Goal: Information Seeking & Learning: Find specific fact

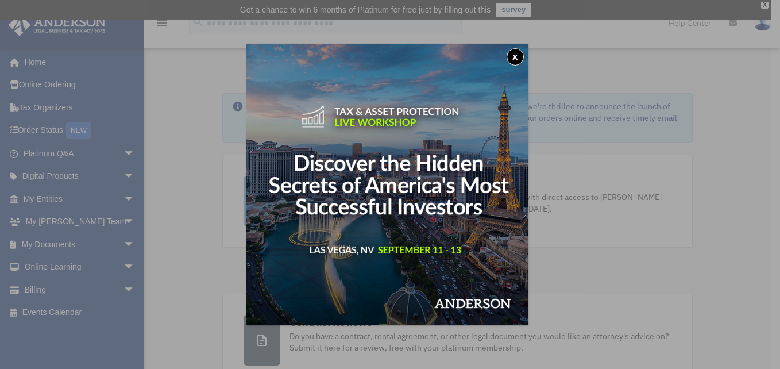
click at [520, 52] on button "x" at bounding box center [514, 56] width 17 height 17
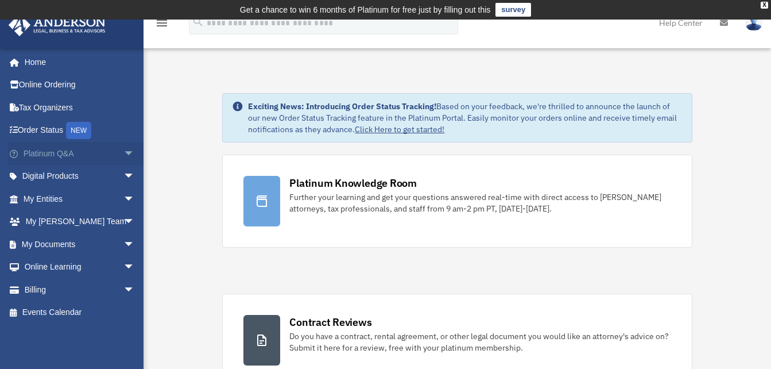
click at [63, 149] on link "Platinum Q&A arrow_drop_down" at bounding box center [80, 153] width 144 height 23
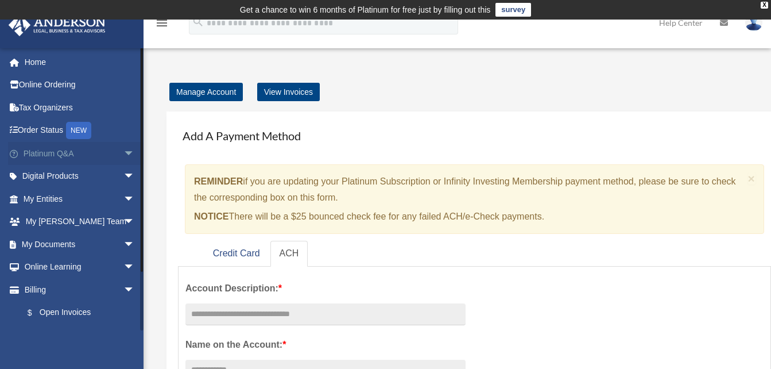
click at [123, 154] on span "arrow_drop_down" at bounding box center [134, 154] width 23 height 24
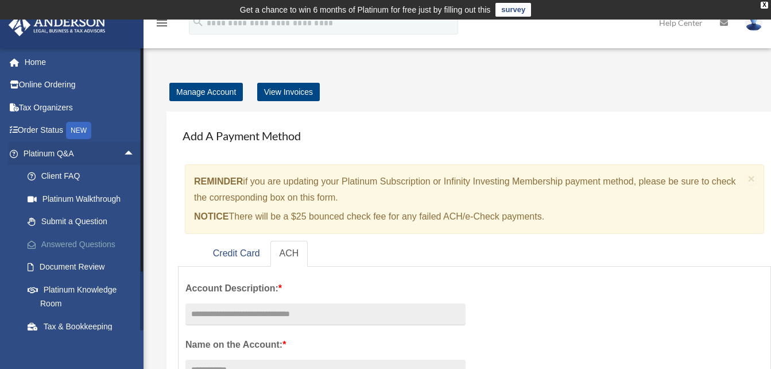
click at [80, 240] on link "Answered Questions" at bounding box center [84, 244] width 136 height 23
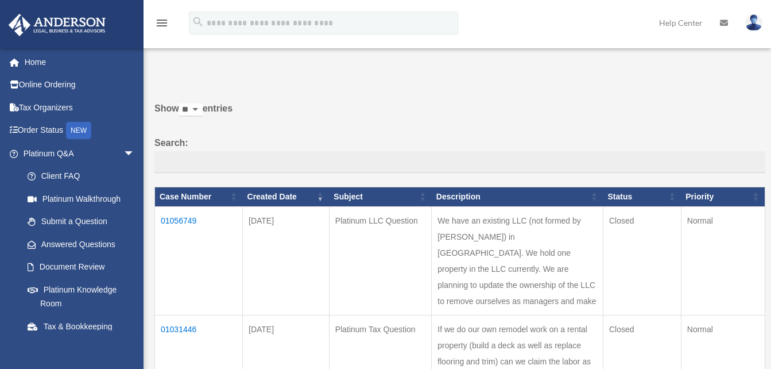
scroll to position [27, 0]
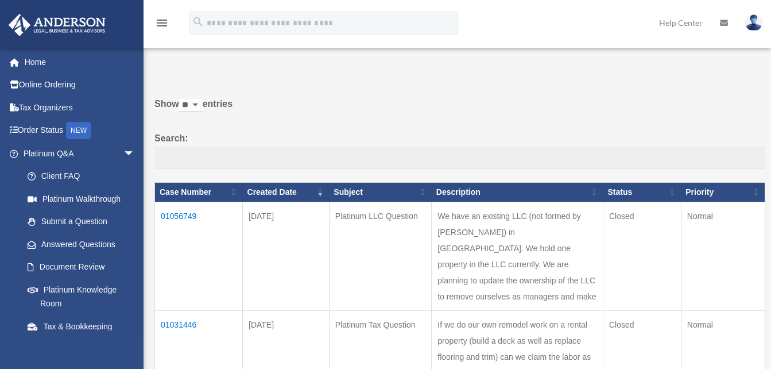
click at [179, 214] on td "01056749" at bounding box center [199, 256] width 88 height 109
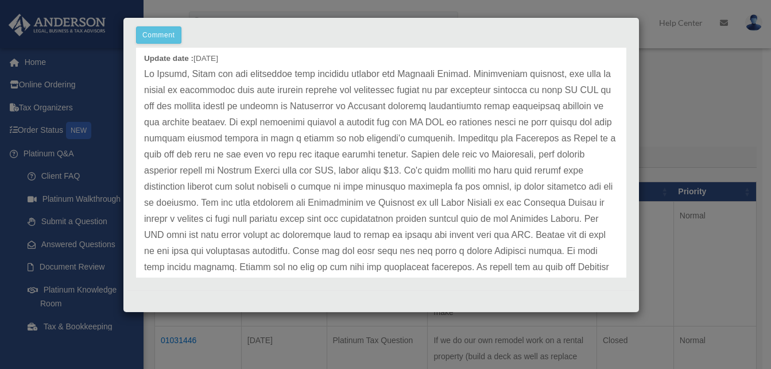
scroll to position [0, 0]
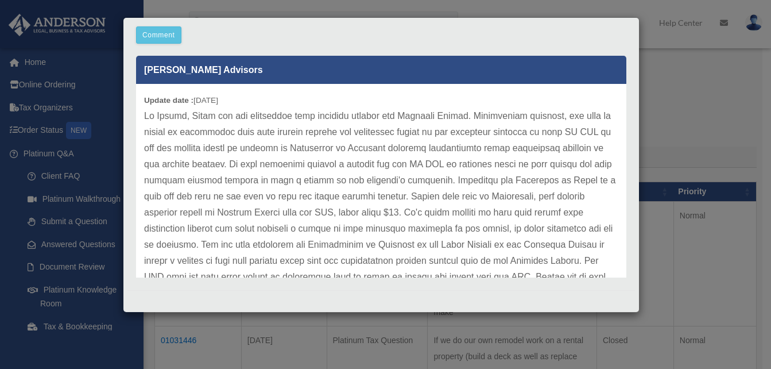
click at [260, 3] on div "Case Detail × Platinum LLC Question Case Number 01056749 Created Date [DATE] St…" at bounding box center [385, 184] width 771 height 369
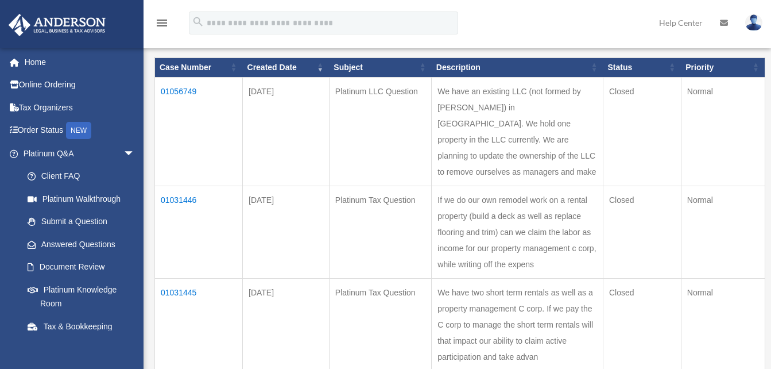
scroll to position [153, 0]
